Goal: Information Seeking & Learning: Learn about a topic

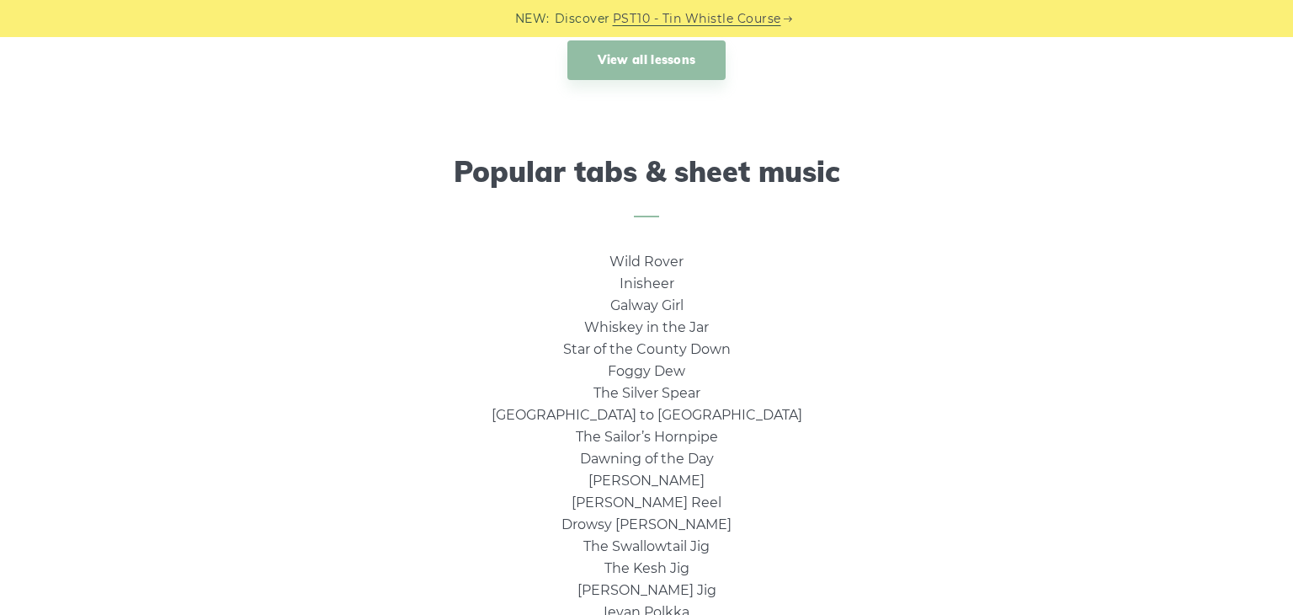
scroll to position [1010, 0]
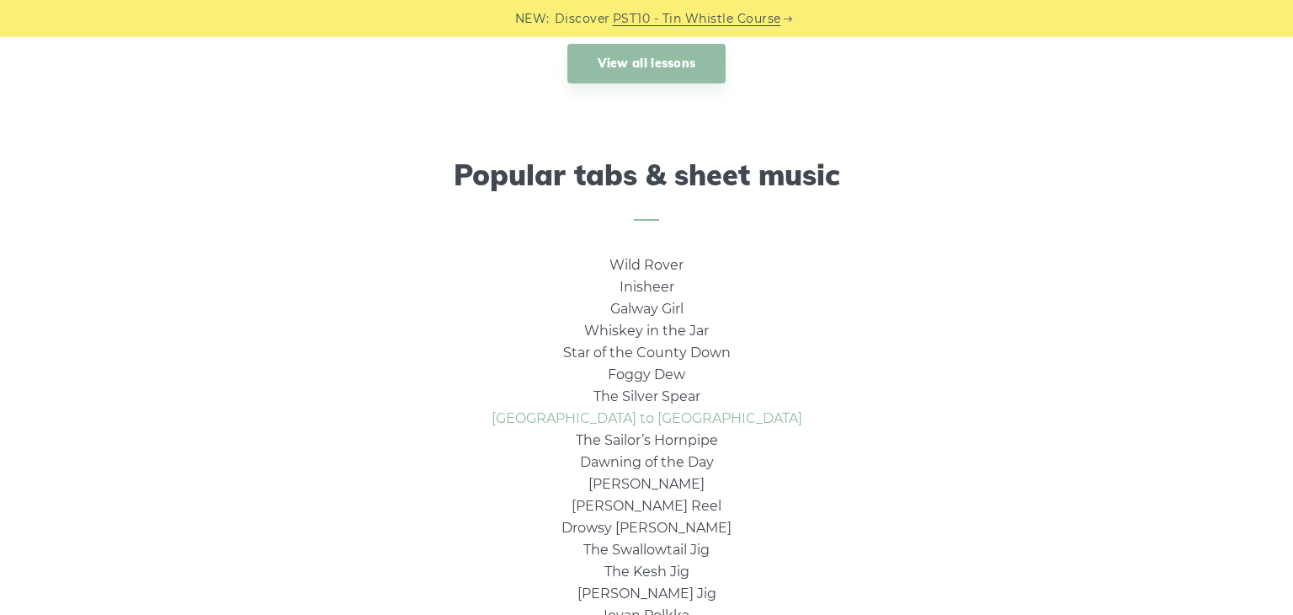
click at [608, 422] on link "Rocky Road to Dublin" at bounding box center [647, 418] width 311 height 16
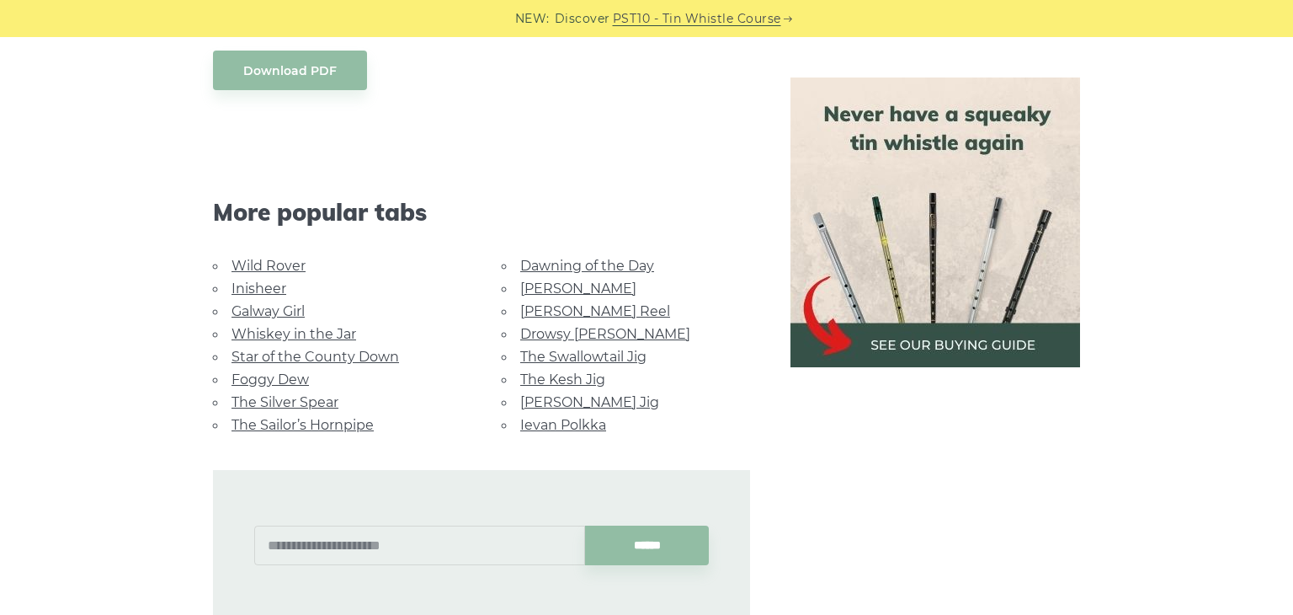
scroll to position [876, 0]
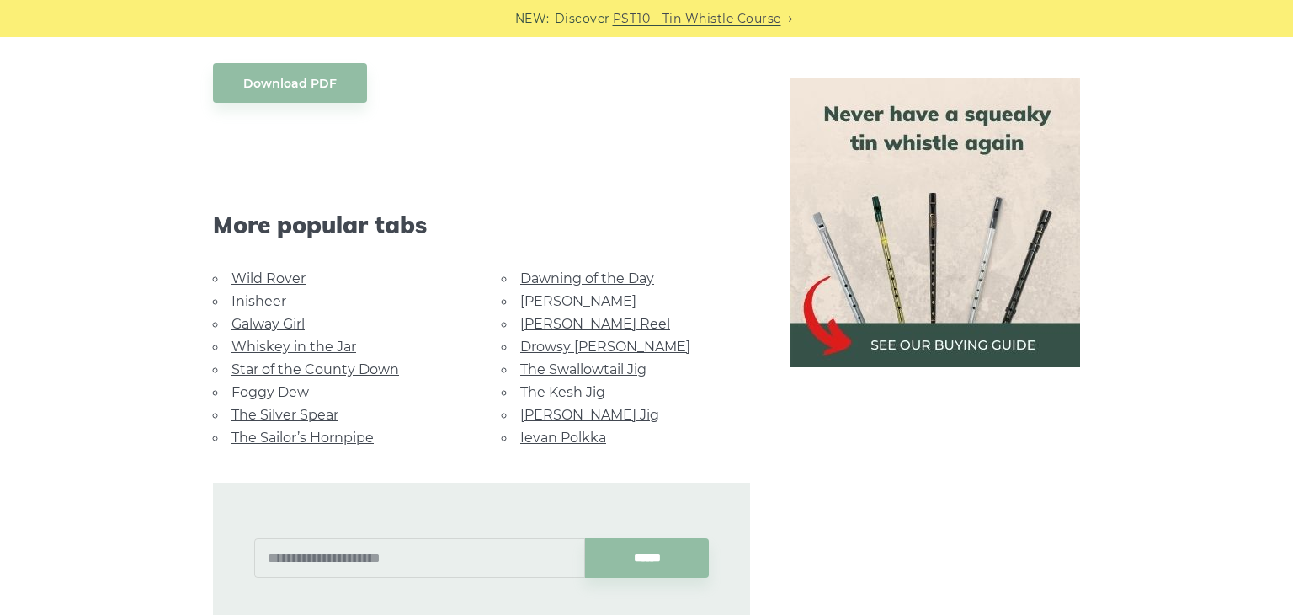
click at [290, 316] on link "Galway Girl" at bounding box center [268, 324] width 73 height 16
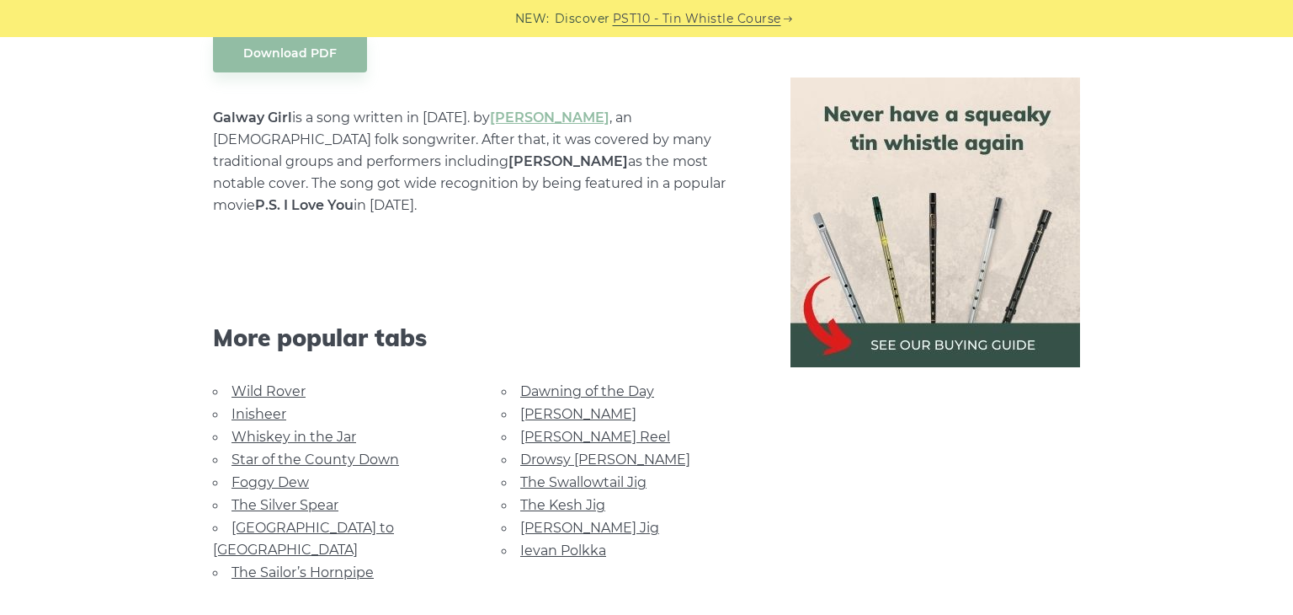
scroll to position [977, 0]
click at [253, 427] on link "Whiskey in the Jar" at bounding box center [294, 435] width 125 height 16
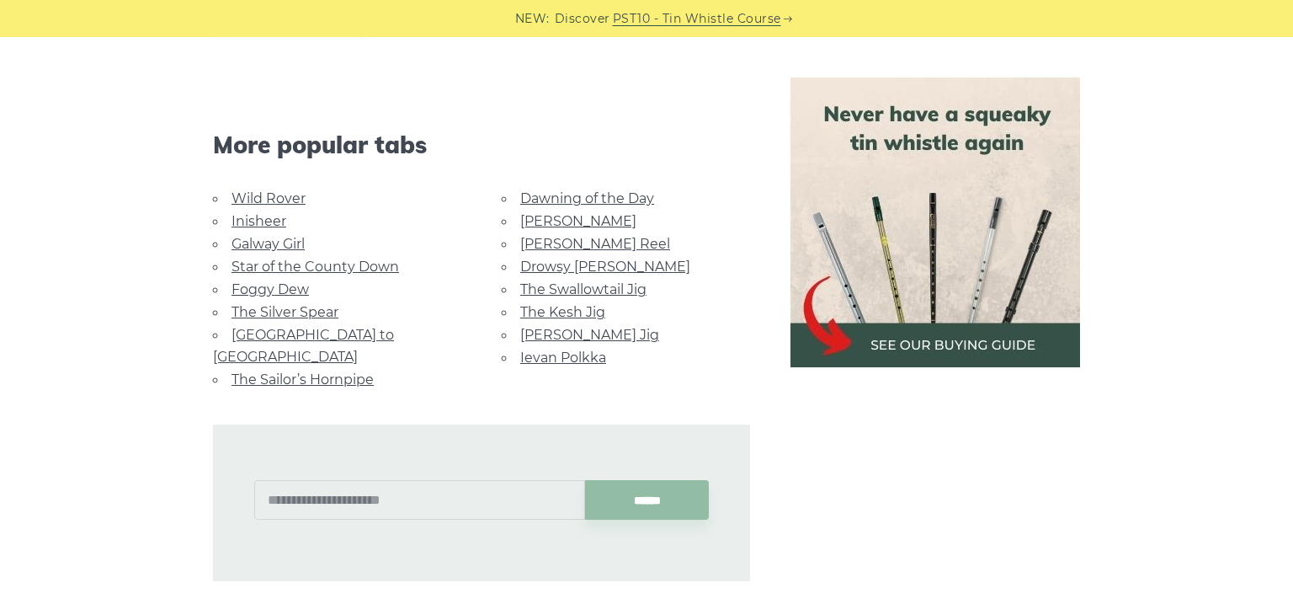
scroll to position [1044, 0]
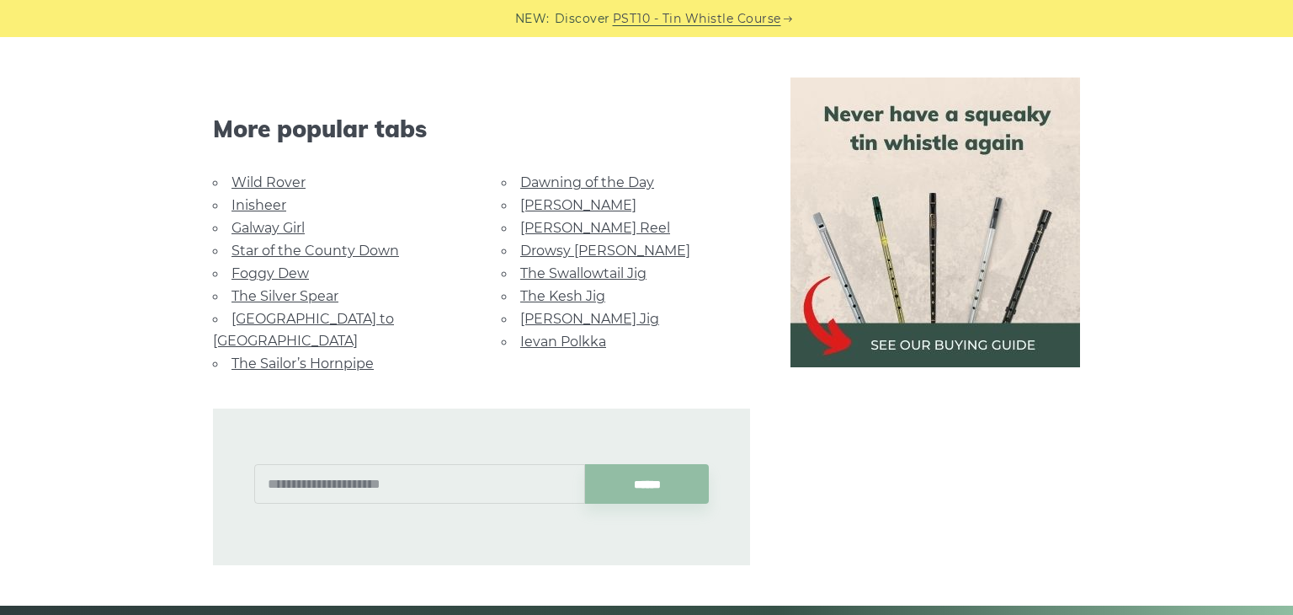
click at [570, 336] on link "Ievan Polkka" at bounding box center [563, 341] width 86 height 16
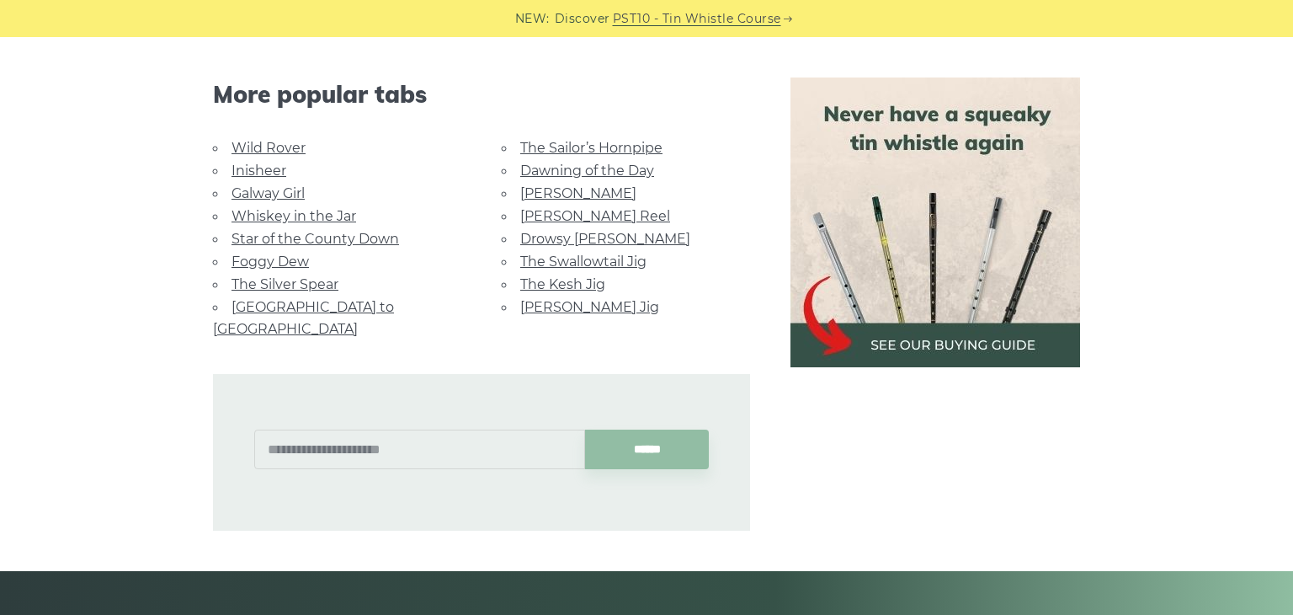
scroll to position [4075, 0]
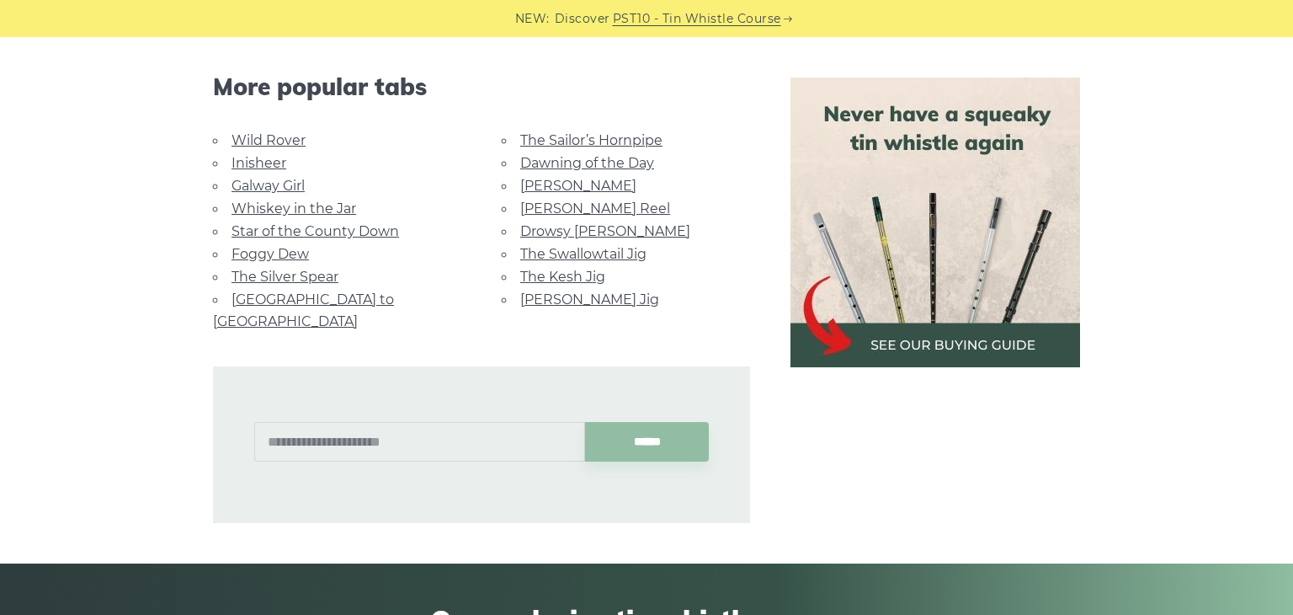
click at [336, 294] on link "Rocky Road to Dublin" at bounding box center [303, 310] width 181 height 38
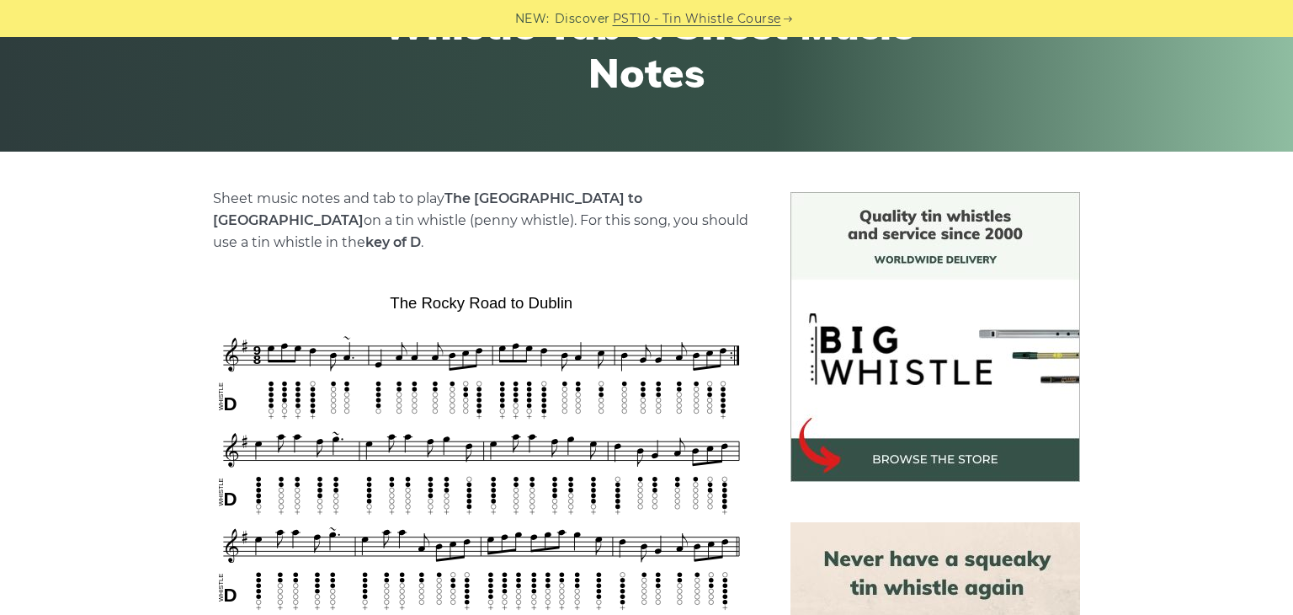
scroll to position [404, 0]
